Goal: Information Seeking & Learning: Learn about a topic

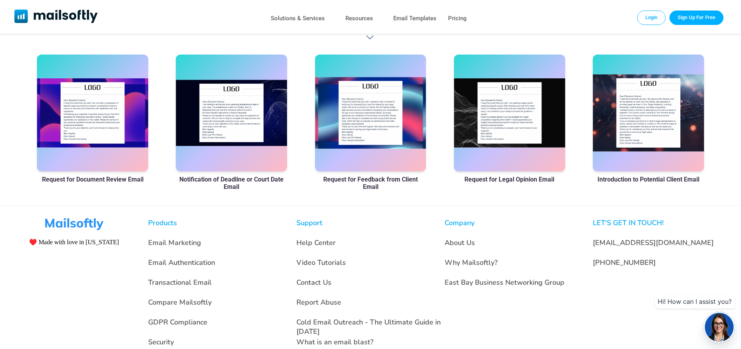
scroll to position [523, 0]
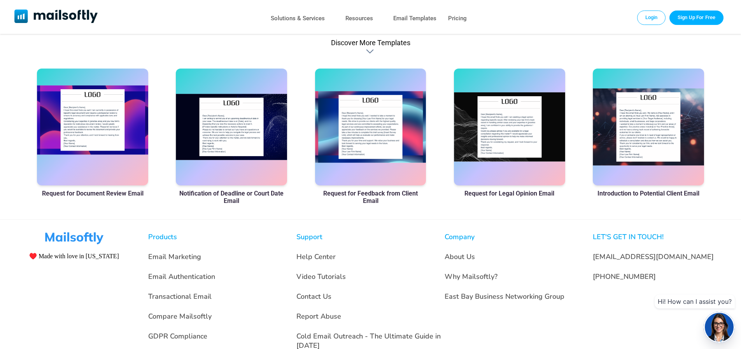
click at [99, 134] on div at bounding box center [92, 127] width 111 height 117
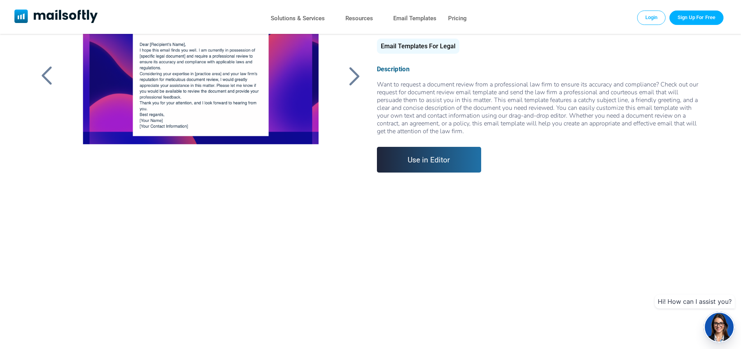
scroll to position [78, 0]
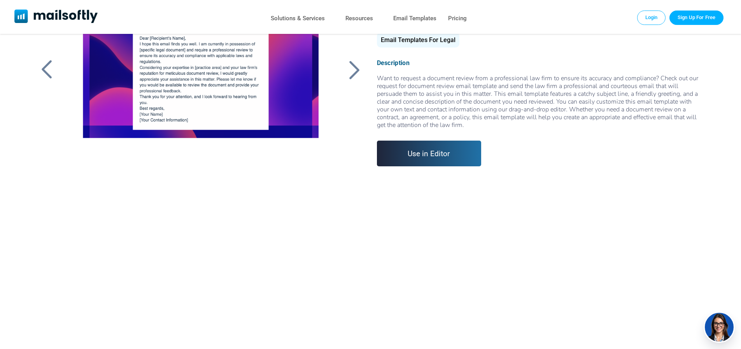
click at [356, 69] on div at bounding box center [354, 70] width 19 height 20
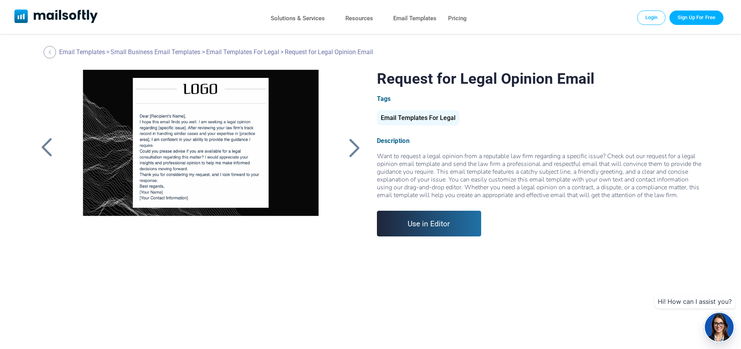
click at [349, 149] on div at bounding box center [354, 147] width 19 height 20
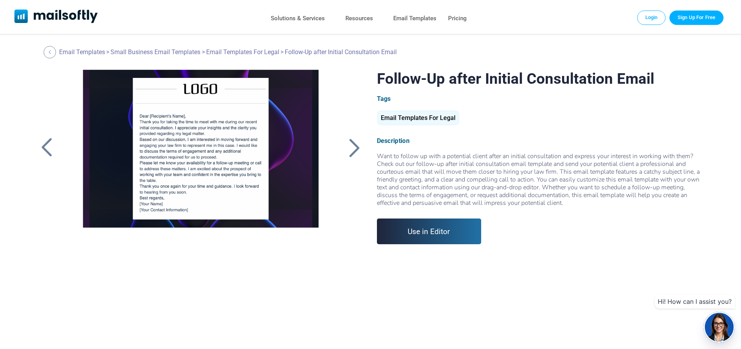
click at [349, 149] on div at bounding box center [354, 147] width 19 height 20
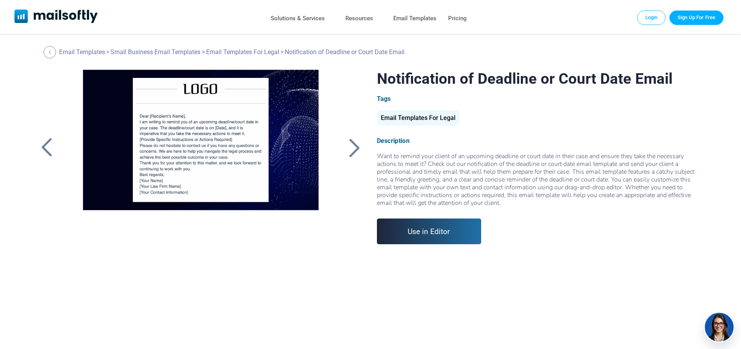
click at [349, 149] on div at bounding box center [354, 147] width 19 height 20
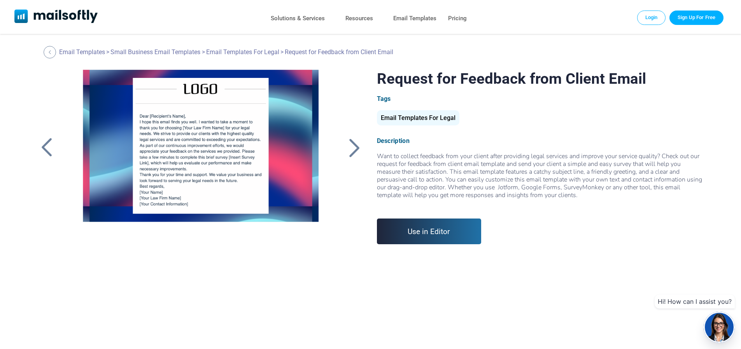
click at [349, 149] on div at bounding box center [354, 147] width 19 height 20
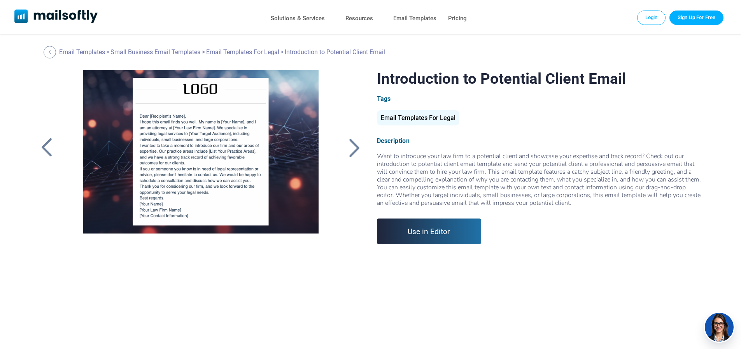
click at [349, 149] on div at bounding box center [354, 147] width 19 height 20
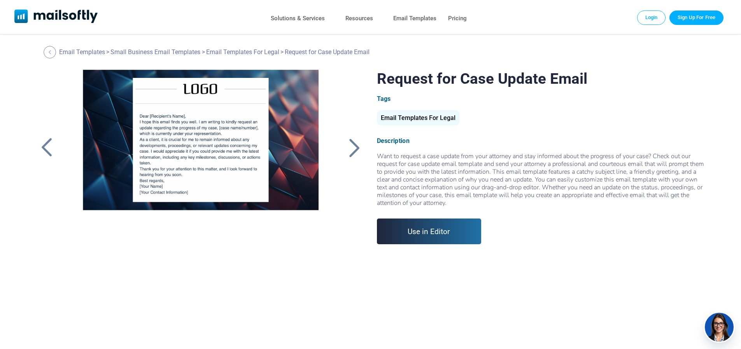
click at [349, 149] on div at bounding box center [354, 147] width 19 height 20
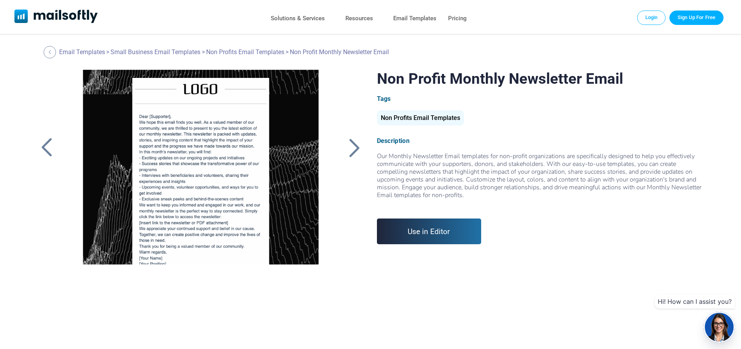
click at [349, 149] on div at bounding box center [354, 147] width 19 height 20
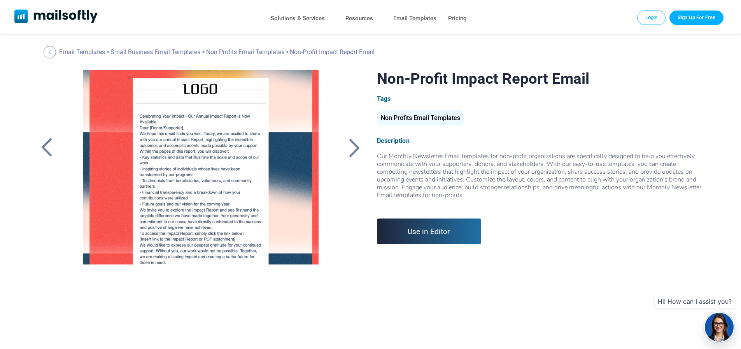
click at [349, 149] on div at bounding box center [354, 147] width 19 height 20
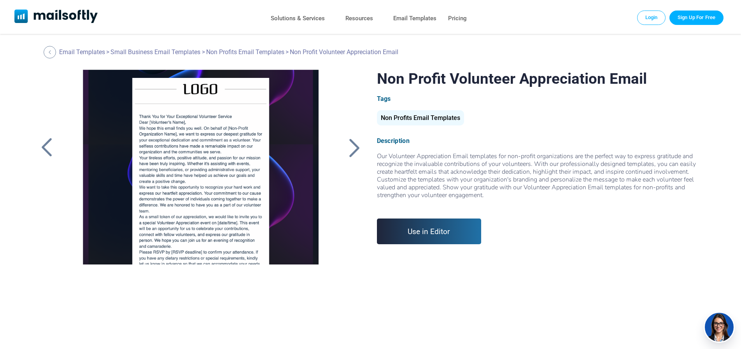
click at [349, 149] on div at bounding box center [354, 147] width 19 height 20
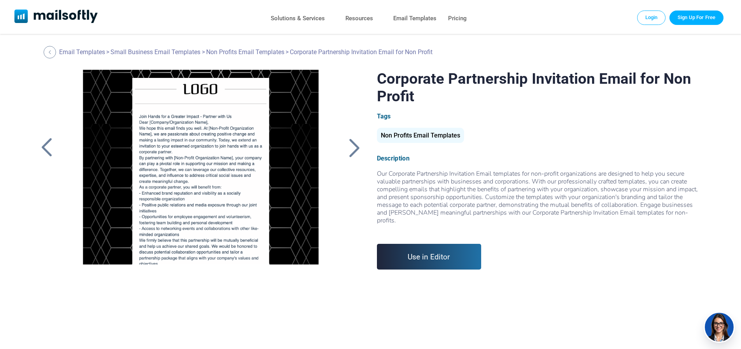
click at [349, 149] on div at bounding box center [354, 147] width 19 height 20
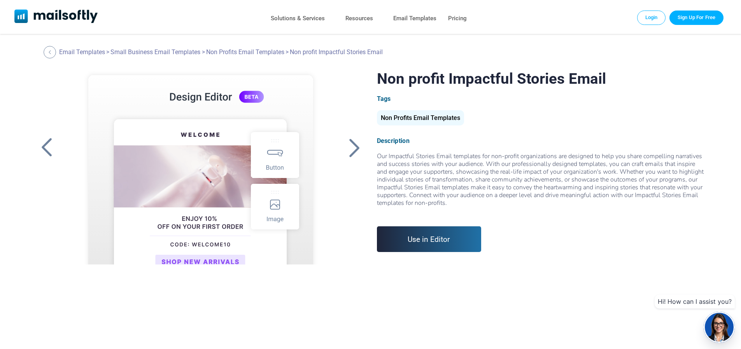
click at [349, 149] on div at bounding box center [354, 147] width 19 height 20
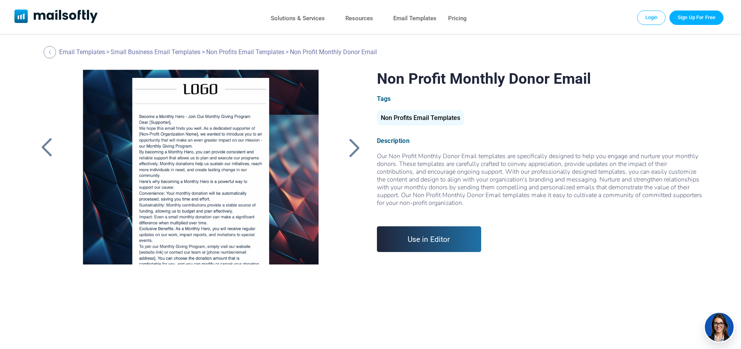
click at [349, 149] on div at bounding box center [354, 147] width 19 height 20
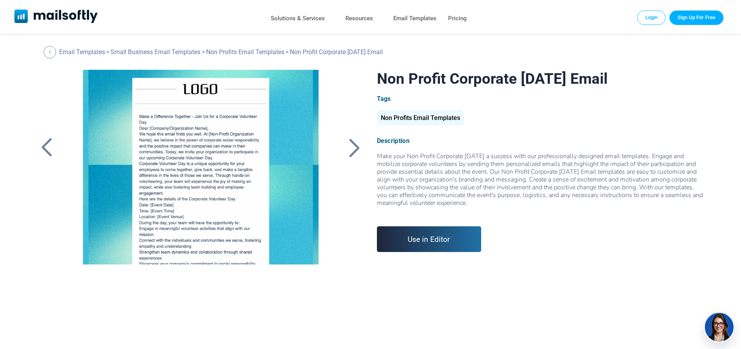
click at [349, 149] on div at bounding box center [354, 147] width 19 height 20
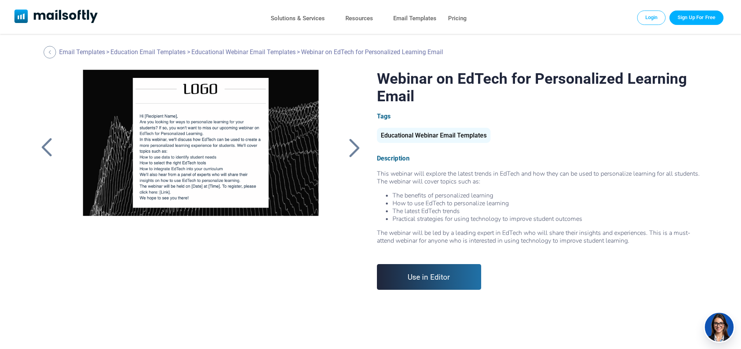
click at [349, 149] on div at bounding box center [354, 147] width 19 height 20
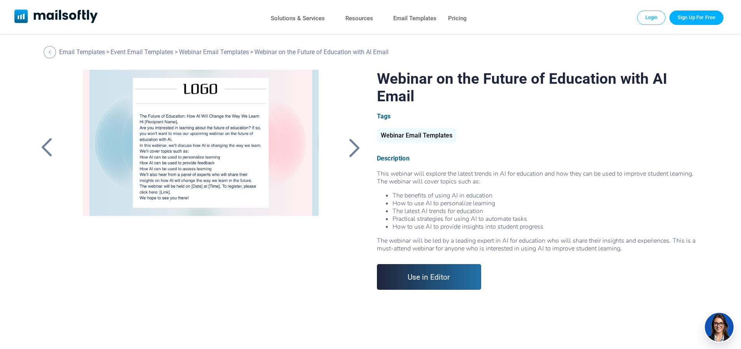
click at [349, 149] on div at bounding box center [354, 147] width 19 height 20
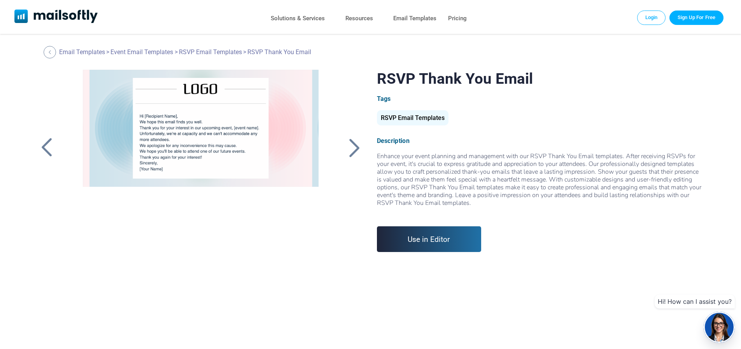
click at [349, 149] on div at bounding box center [354, 147] width 19 height 20
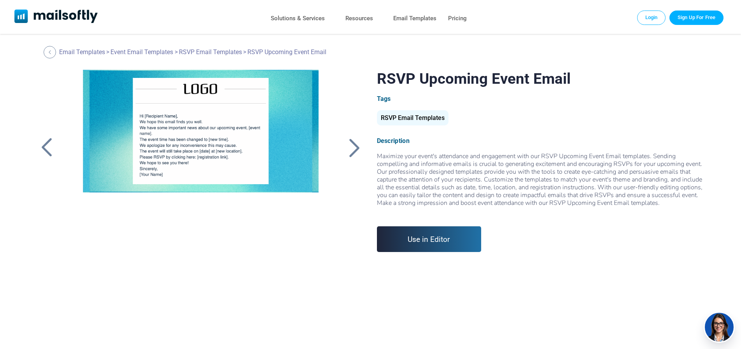
click at [349, 149] on div at bounding box center [354, 147] width 19 height 20
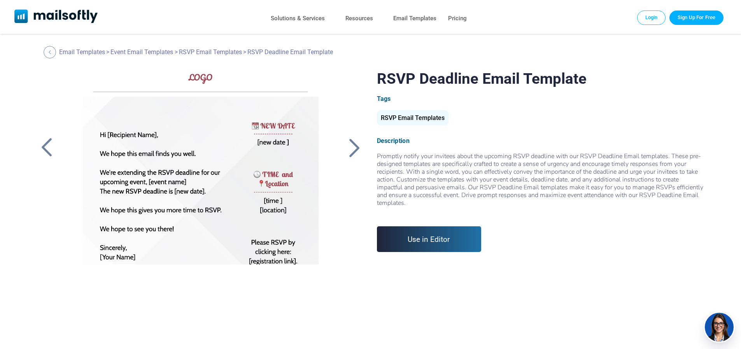
click at [349, 149] on div at bounding box center [354, 147] width 19 height 20
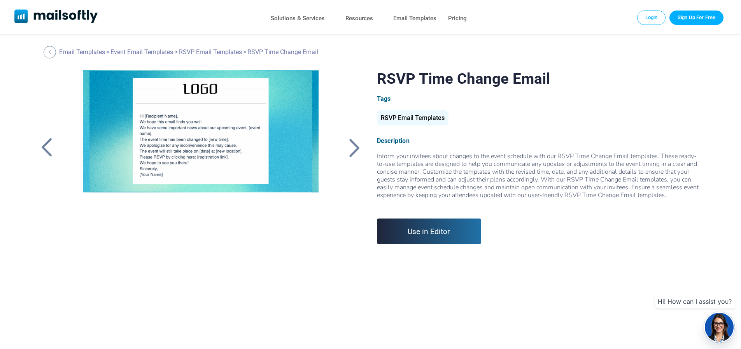
click at [349, 149] on div at bounding box center [354, 147] width 19 height 20
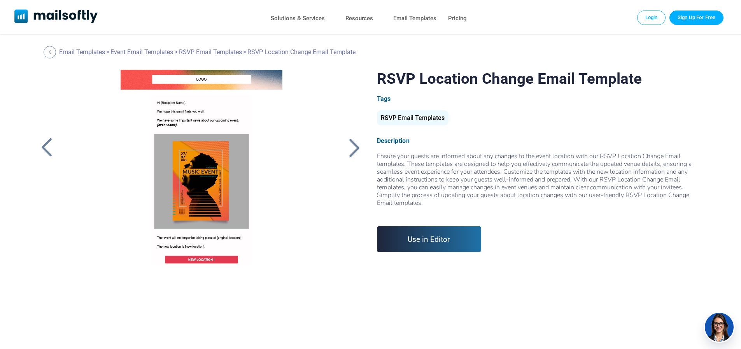
click at [349, 149] on div at bounding box center [354, 147] width 19 height 20
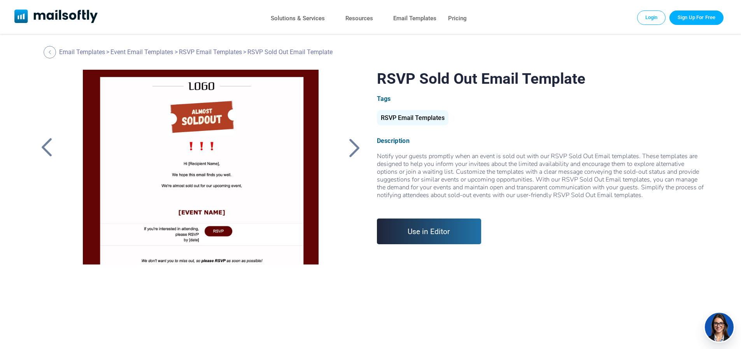
click at [349, 149] on div at bounding box center [354, 147] width 19 height 20
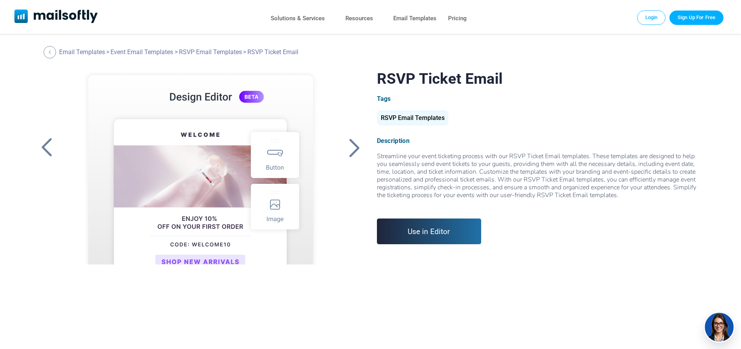
click at [349, 149] on div at bounding box center [354, 147] width 19 height 20
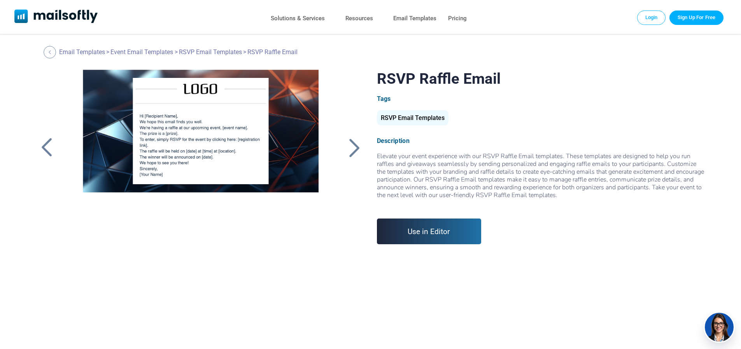
click at [349, 149] on div at bounding box center [354, 147] width 19 height 20
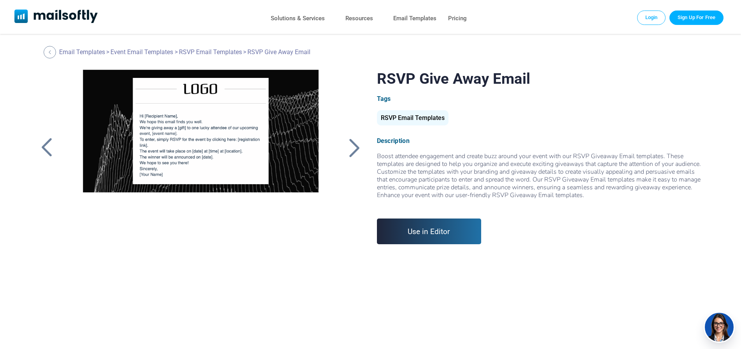
click at [349, 149] on div at bounding box center [354, 147] width 19 height 20
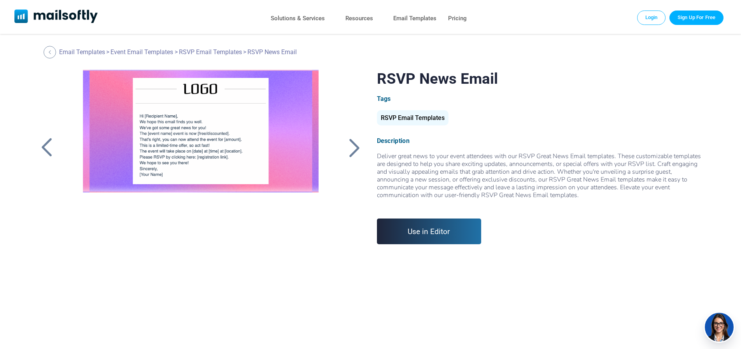
click at [349, 149] on div at bounding box center [354, 147] width 19 height 20
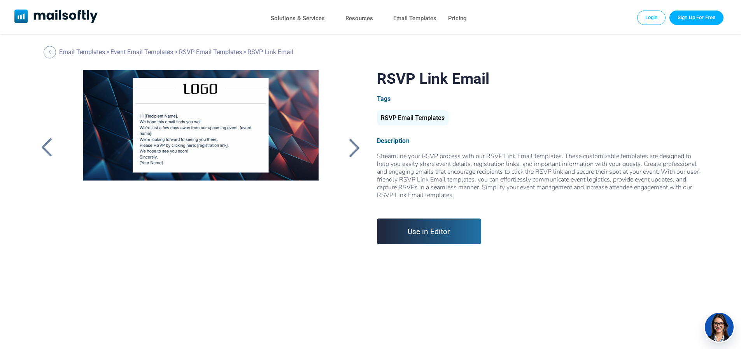
click at [349, 149] on div at bounding box center [354, 147] width 19 height 20
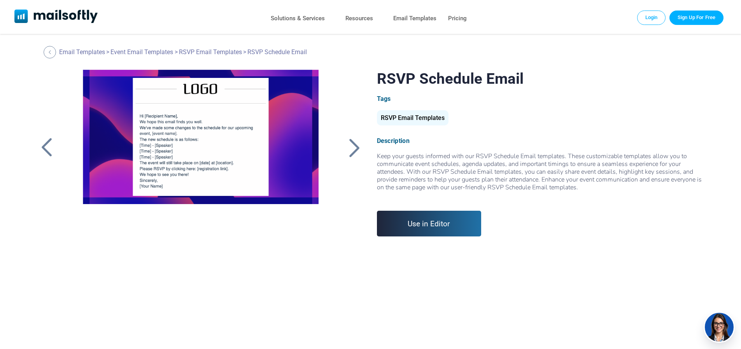
click at [49, 140] on div at bounding box center [46, 147] width 19 height 20
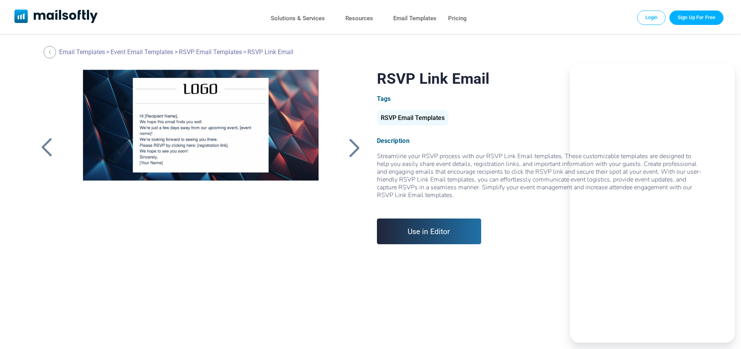
click at [349, 144] on div at bounding box center [354, 147] width 19 height 20
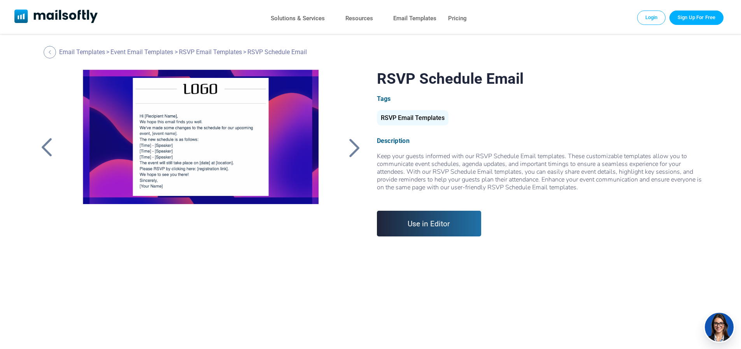
click at [349, 144] on div at bounding box center [354, 147] width 19 height 20
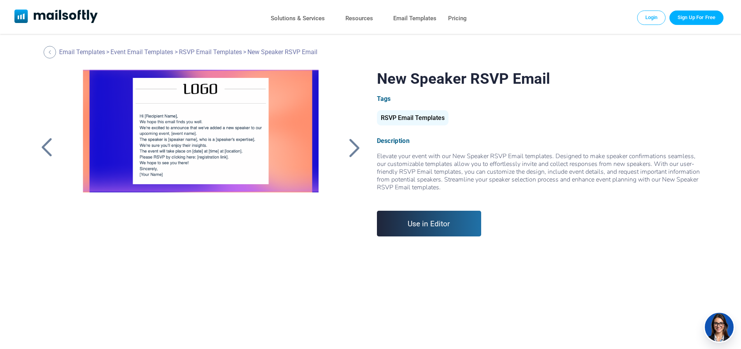
click at [349, 144] on div at bounding box center [354, 147] width 19 height 20
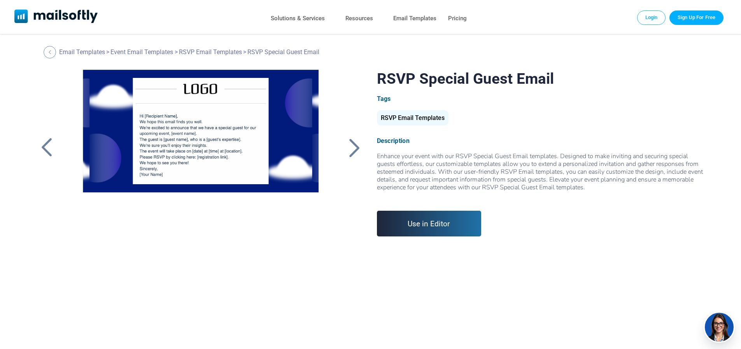
click at [349, 144] on div at bounding box center [354, 147] width 19 height 20
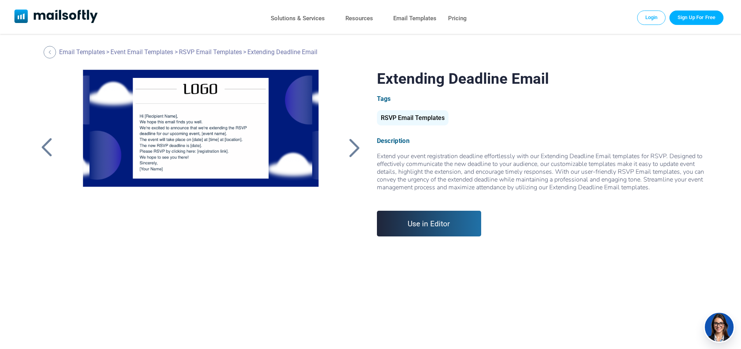
click at [349, 144] on div at bounding box center [354, 147] width 19 height 20
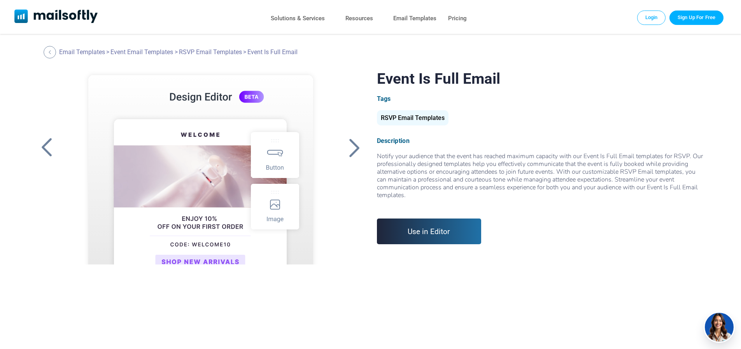
click at [354, 144] on div at bounding box center [354, 147] width 19 height 20
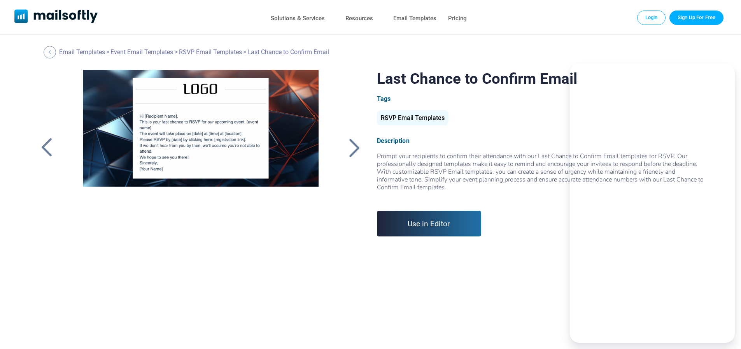
click at [354, 144] on div at bounding box center [354, 147] width 19 height 20
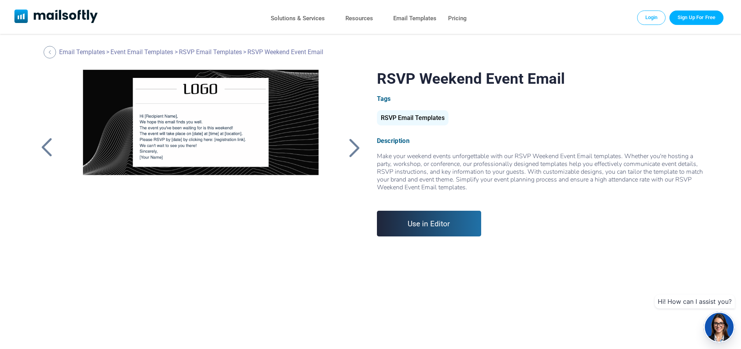
click at [354, 144] on div at bounding box center [354, 147] width 19 height 20
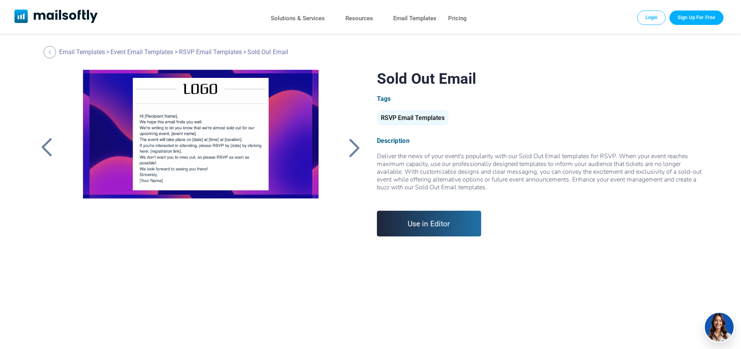
click at [354, 144] on div at bounding box center [354, 147] width 19 height 20
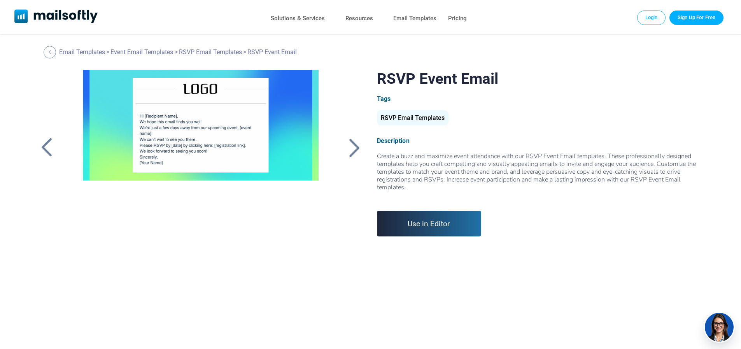
click at [354, 144] on div at bounding box center [354, 147] width 19 height 20
